Goal: Find specific page/section: Find specific page/section

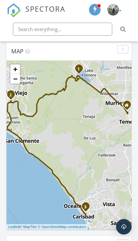
scroll to position [272, 0]
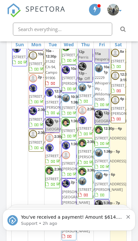
scroll to position [101, 0]
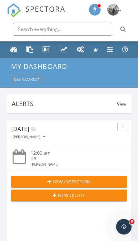
click at [66, 48] on div "Metrics" at bounding box center [64, 49] width 8 height 7
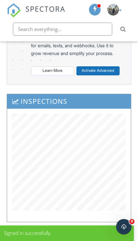
click at [134, 148] on div "Inspections" at bounding box center [69, 161] width 131 height 135
